Goal: Task Accomplishment & Management: Use online tool/utility

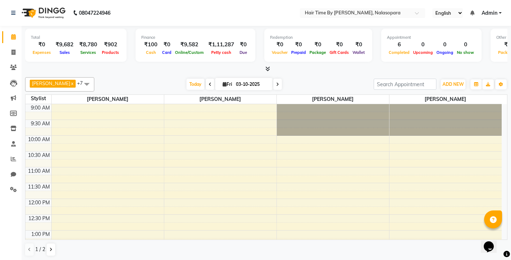
scroll to position [293, 0]
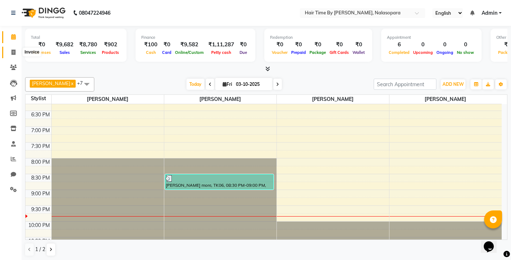
click at [17, 55] on span at bounding box center [13, 52] width 13 height 8
select select "8131"
select select "service"
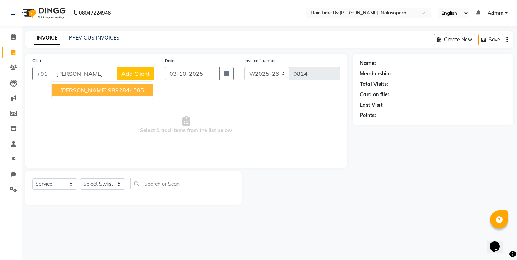
click at [93, 91] on span "[PERSON_NAME]" at bounding box center [83, 89] width 46 height 7
type input "9892844505"
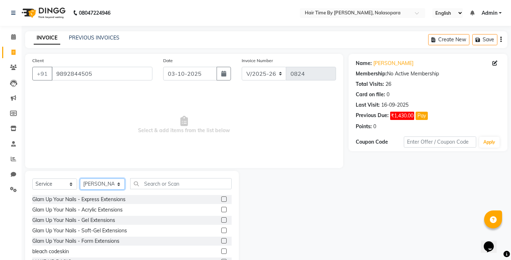
select select "75792"
click at [144, 183] on input "text" at bounding box center [181, 183] width 102 height 11
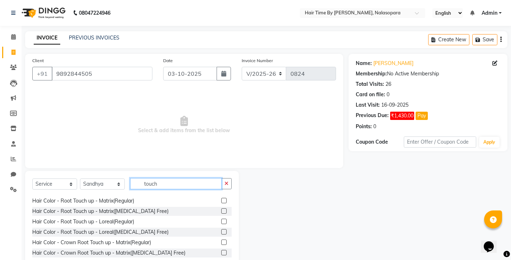
scroll to position [17, 0]
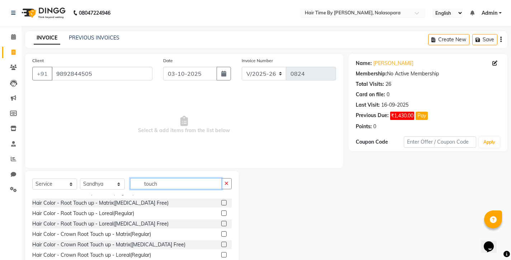
type input "touch"
click at [221, 224] on label at bounding box center [223, 223] width 5 height 5
click at [221, 224] on input "checkbox" at bounding box center [223, 223] width 5 height 5
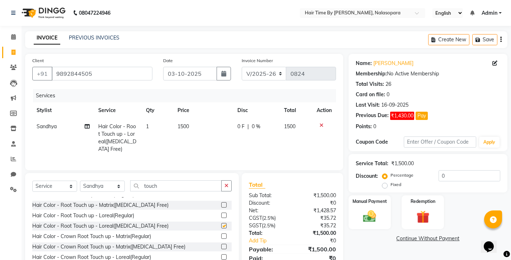
checkbox input "false"
click at [187, 125] on span "1500" at bounding box center [183, 126] width 11 height 6
select select "75792"
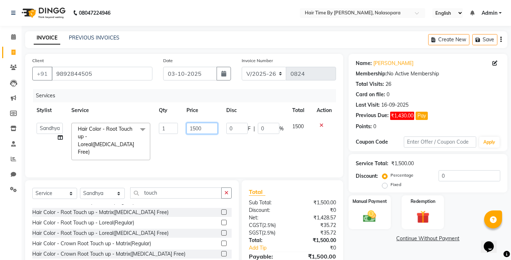
click at [207, 129] on input "1500" at bounding box center [202, 128] width 31 height 11
type input "1"
type input "1300"
click at [226, 141] on tr "[PERSON_NAME] [PERSON_NAME] divya [PERSON_NAME] [PERSON_NAME] Sandhya [PERSON_N…" at bounding box center [184, 141] width 304 height 46
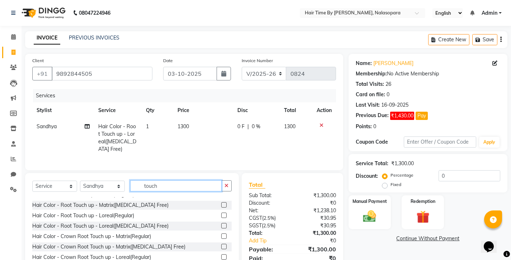
click at [162, 191] on input "touch" at bounding box center [175, 185] width 91 height 11
type input "t"
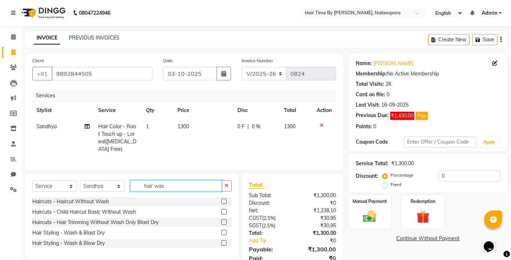
scroll to position [0, 0]
type input "hair wash"
click at [225, 245] on label at bounding box center [223, 242] width 5 height 5
click at [225, 245] on input "checkbox" at bounding box center [223, 243] width 5 height 5
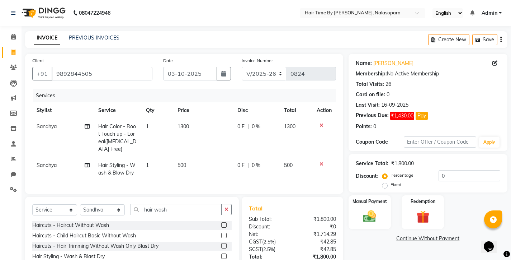
checkbox input "false"
click at [375, 213] on img at bounding box center [370, 215] width 22 height 15
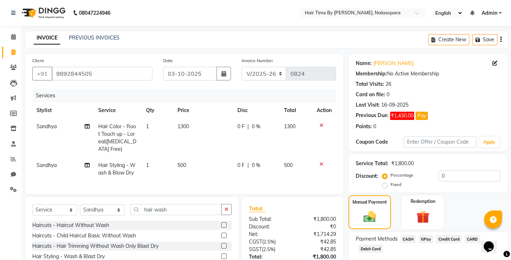
click at [431, 239] on span "GPay" at bounding box center [426, 239] width 15 height 8
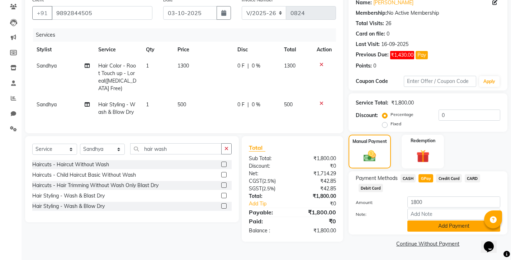
scroll to position [60, 0]
click at [433, 226] on button "Add Payment" at bounding box center [454, 226] width 93 height 11
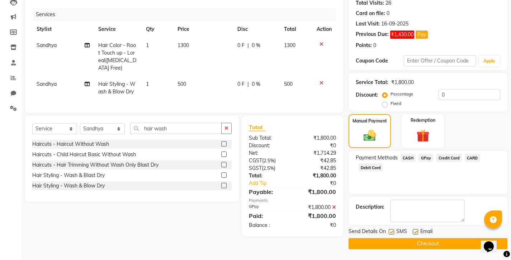
scroll to position [81, 0]
click at [425, 242] on button "Checkout" at bounding box center [428, 243] width 159 height 11
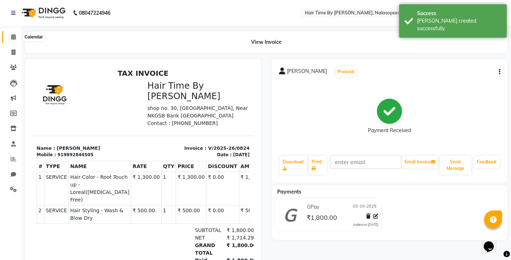
click at [15, 40] on span at bounding box center [13, 37] width 13 height 8
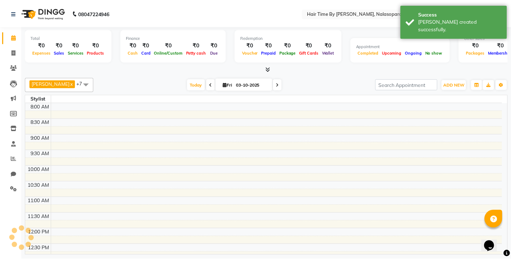
scroll to position [293, 0]
